Goal: Transaction & Acquisition: Purchase product/service

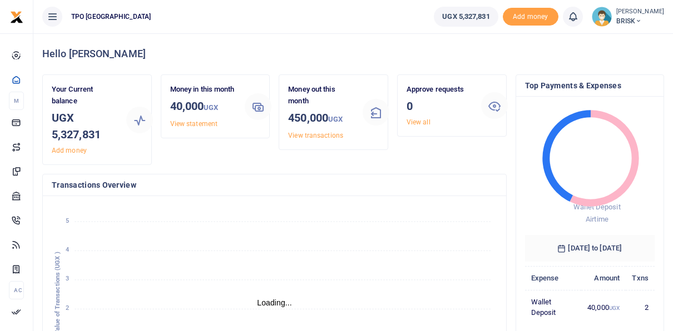
scroll to position [9, 9]
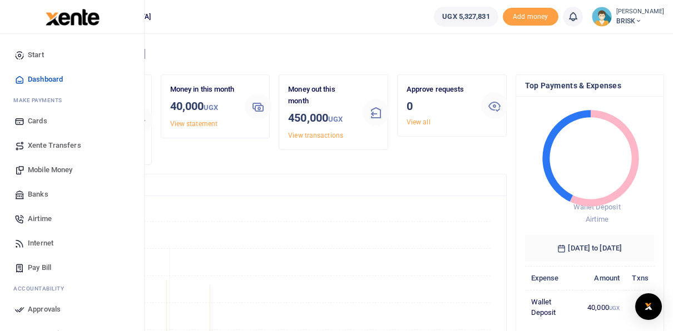
click at [47, 172] on span "Mobile Money" at bounding box center [50, 170] width 44 height 11
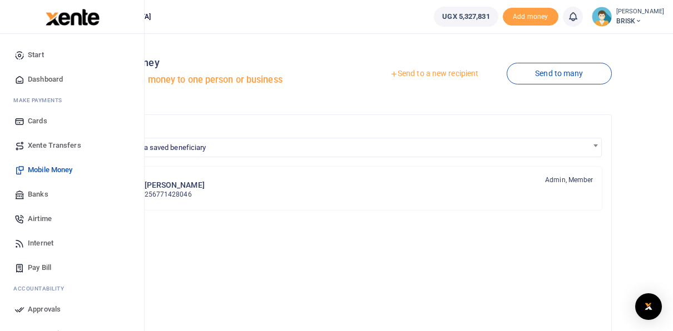
click at [42, 171] on span "Mobile Money" at bounding box center [50, 170] width 44 height 11
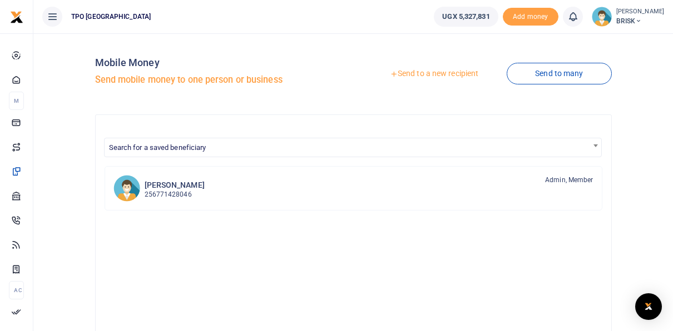
click at [441, 78] on link "Send to a new recipient" at bounding box center [433, 74] width 145 height 20
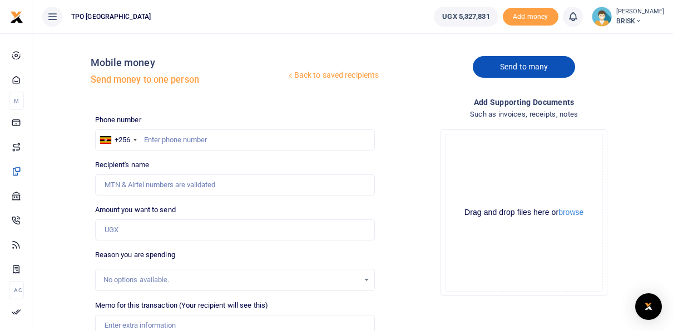
click at [515, 69] on link "Send to many" at bounding box center [523, 67] width 102 height 22
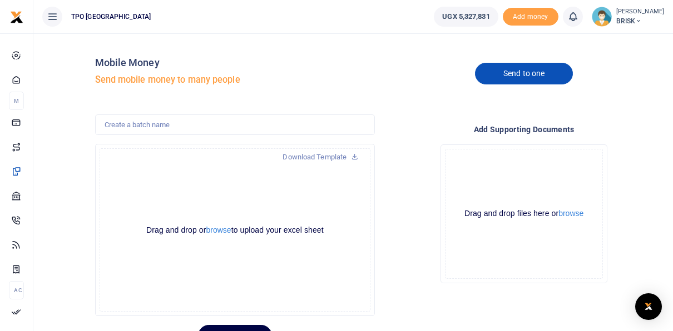
click at [535, 73] on link "Send to one" at bounding box center [524, 74] width 98 height 22
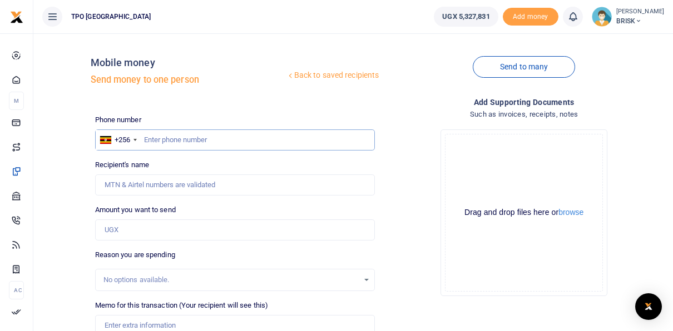
click at [161, 139] on input "text" at bounding box center [235, 140] width 280 height 21
type input "772601926"
type input "Kiggundu Haruna"
type input "772601925"
type input "Juma David"
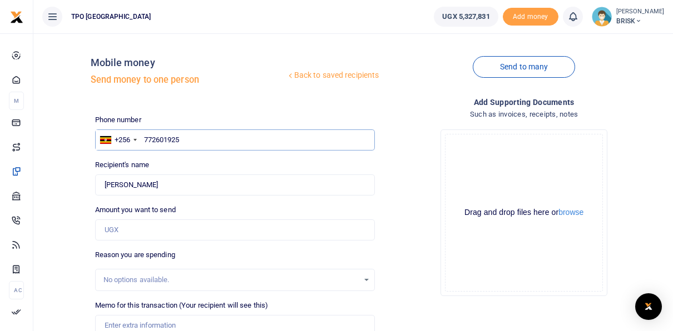
type input "772601925"
click at [161, 187] on input "Found" at bounding box center [235, 185] width 280 height 21
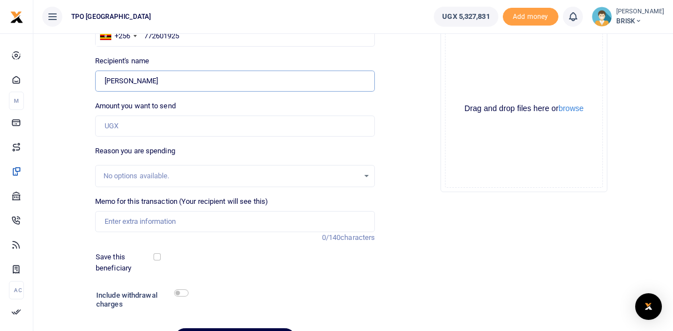
scroll to position [111, 0]
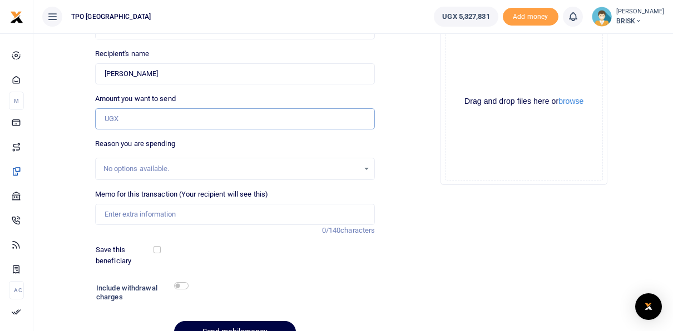
click at [146, 121] on input "Amount you want to send" at bounding box center [235, 118] width 280 height 21
type input "140,000"
type input "August 2025 airtime"
click at [254, 156] on div "Reason you are spending No options available." at bounding box center [235, 159] width 280 height 42
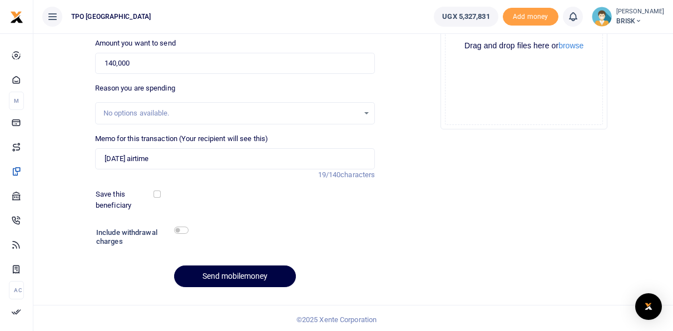
scroll to position [169, 0]
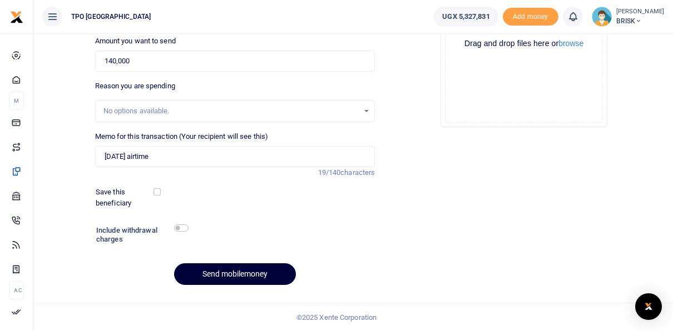
click at [234, 278] on button "Send mobilemoney" at bounding box center [235, 274] width 122 height 22
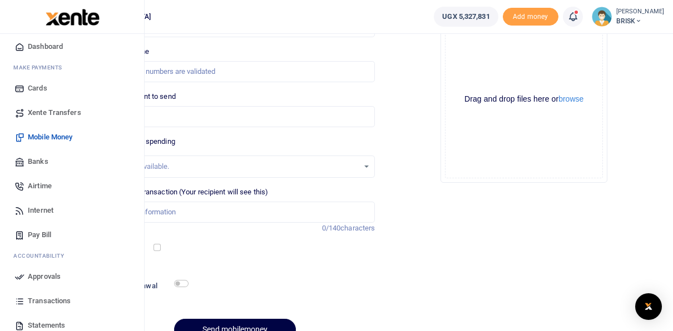
scroll to position [56, 0]
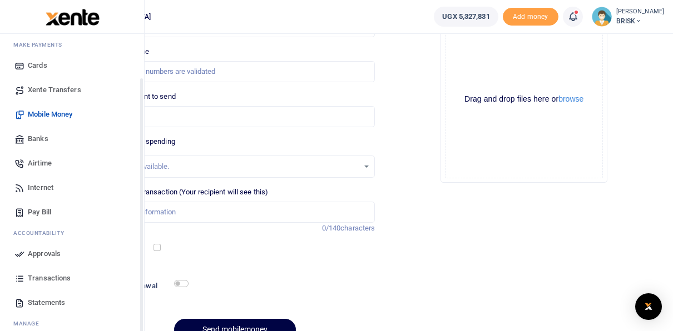
click at [39, 251] on span "Approvals" at bounding box center [44, 253] width 33 height 11
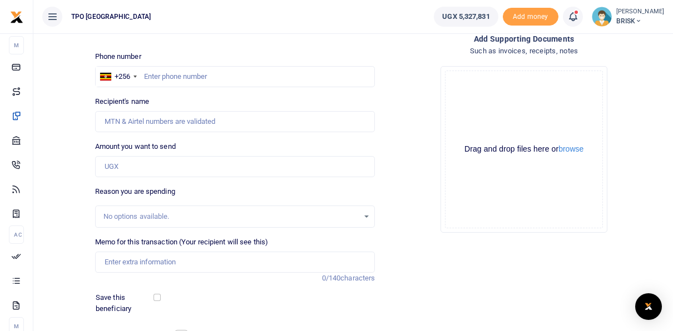
scroll to position [2, 0]
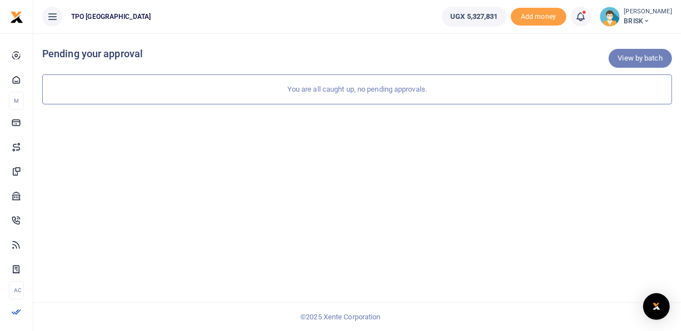
click at [631, 57] on link "View by batch" at bounding box center [640, 58] width 63 height 19
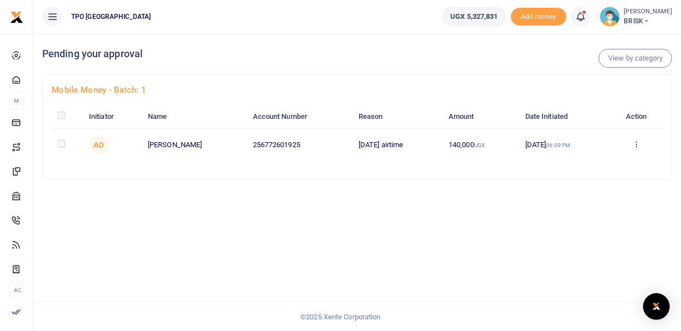
click at [249, 147] on td "256772601925" at bounding box center [300, 144] width 106 height 33
click at [614, 57] on link "View by category" at bounding box center [635, 58] width 73 height 19
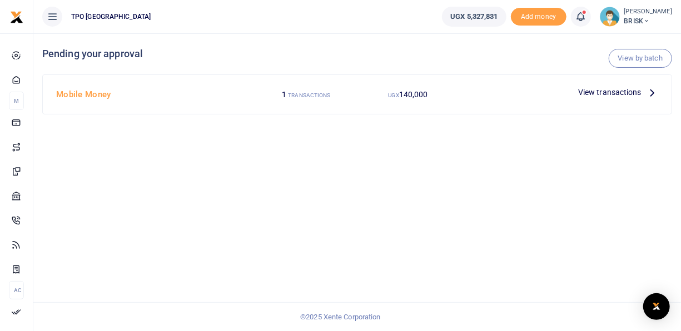
click at [653, 90] on icon at bounding box center [652, 92] width 12 height 12
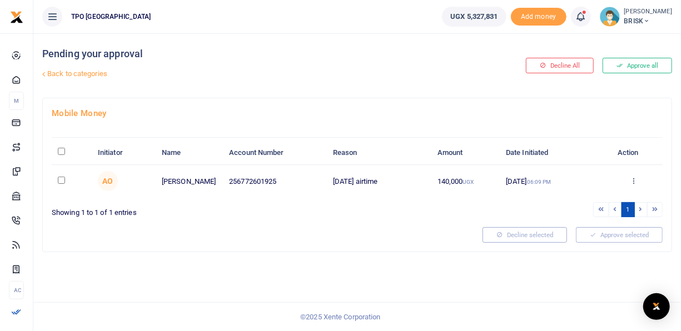
click at [607, 233] on div "Approve selected" at bounding box center [619, 235] width 96 height 16
click at [630, 67] on button "Approve all" at bounding box center [637, 66] width 69 height 16
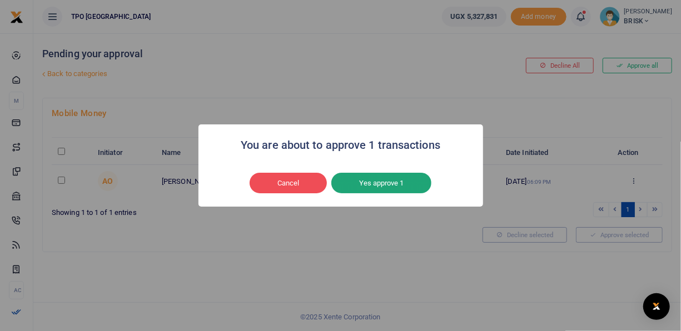
click at [385, 185] on button "Yes approve 1" at bounding box center [381, 183] width 100 height 21
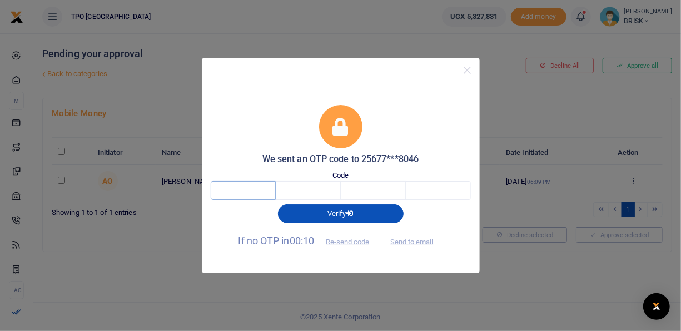
click at [223, 193] on input "text" at bounding box center [243, 190] width 65 height 19
type input "5"
type input "2"
type input "5"
type input "2"
